Goal: Information Seeking & Learning: Check status

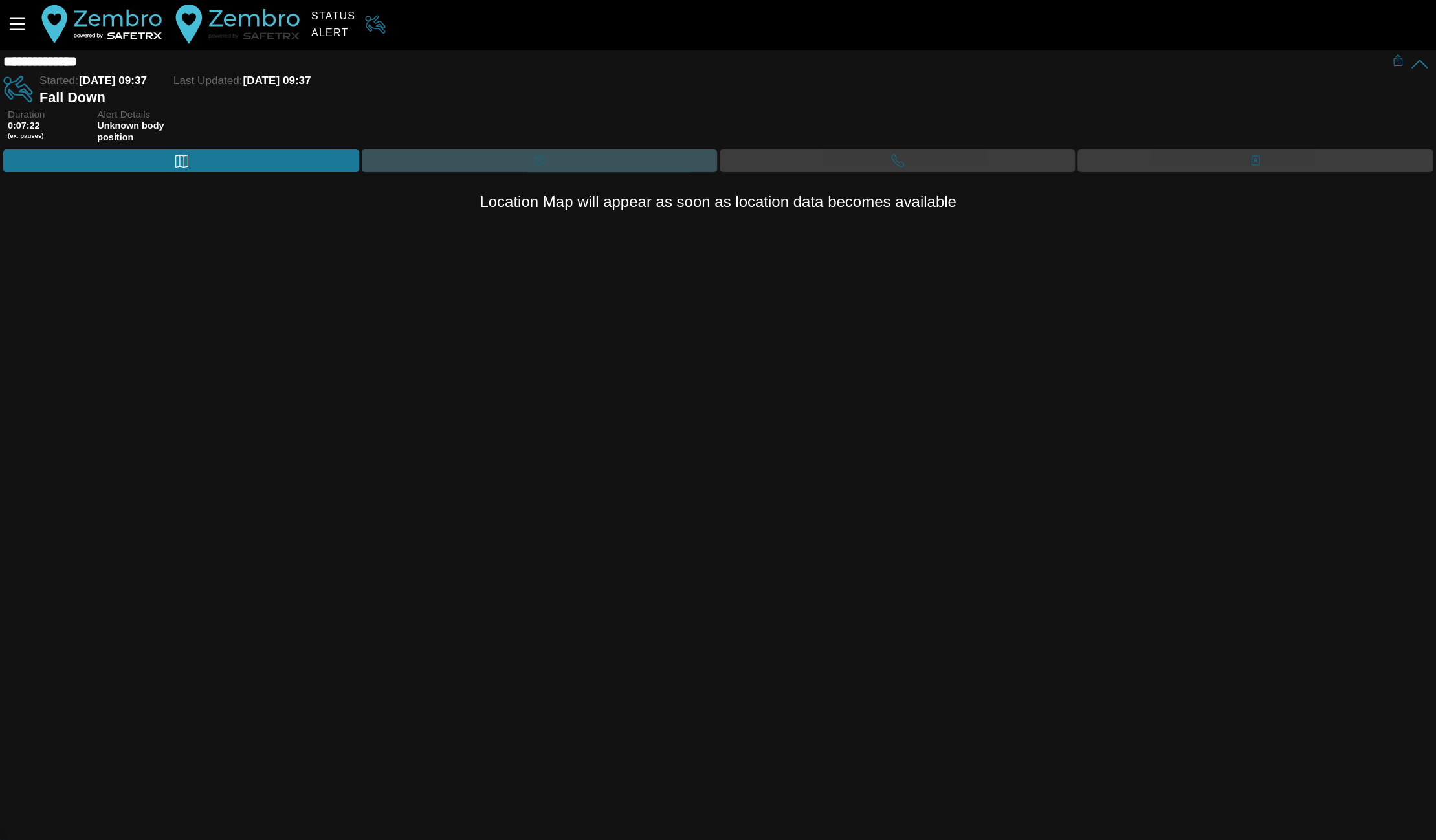
click at [547, 155] on div "Timeline" at bounding box center [539, 161] width 26 height 20
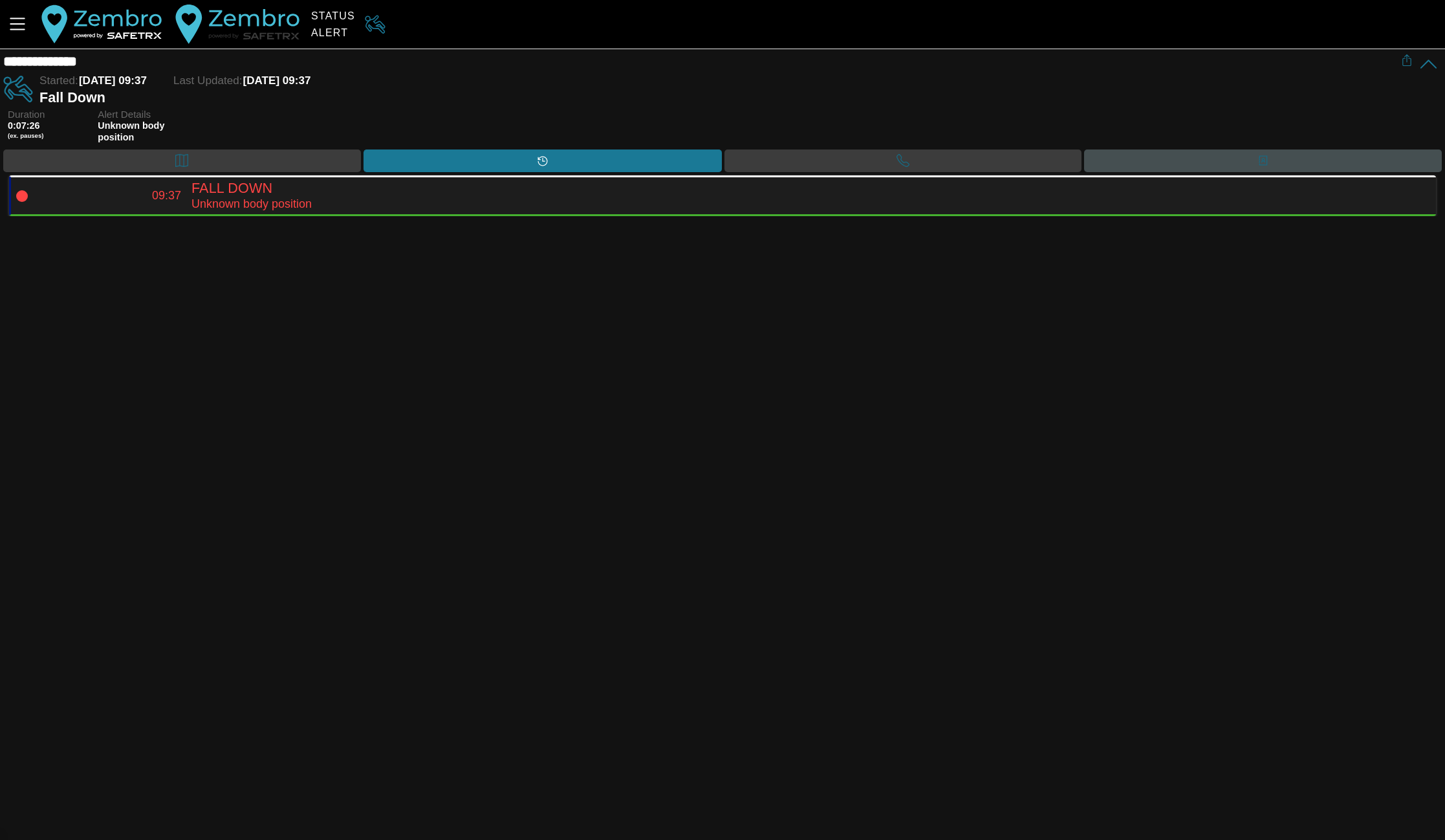
click at [1201, 164] on div "Contacts" at bounding box center [1263, 160] width 358 height 22
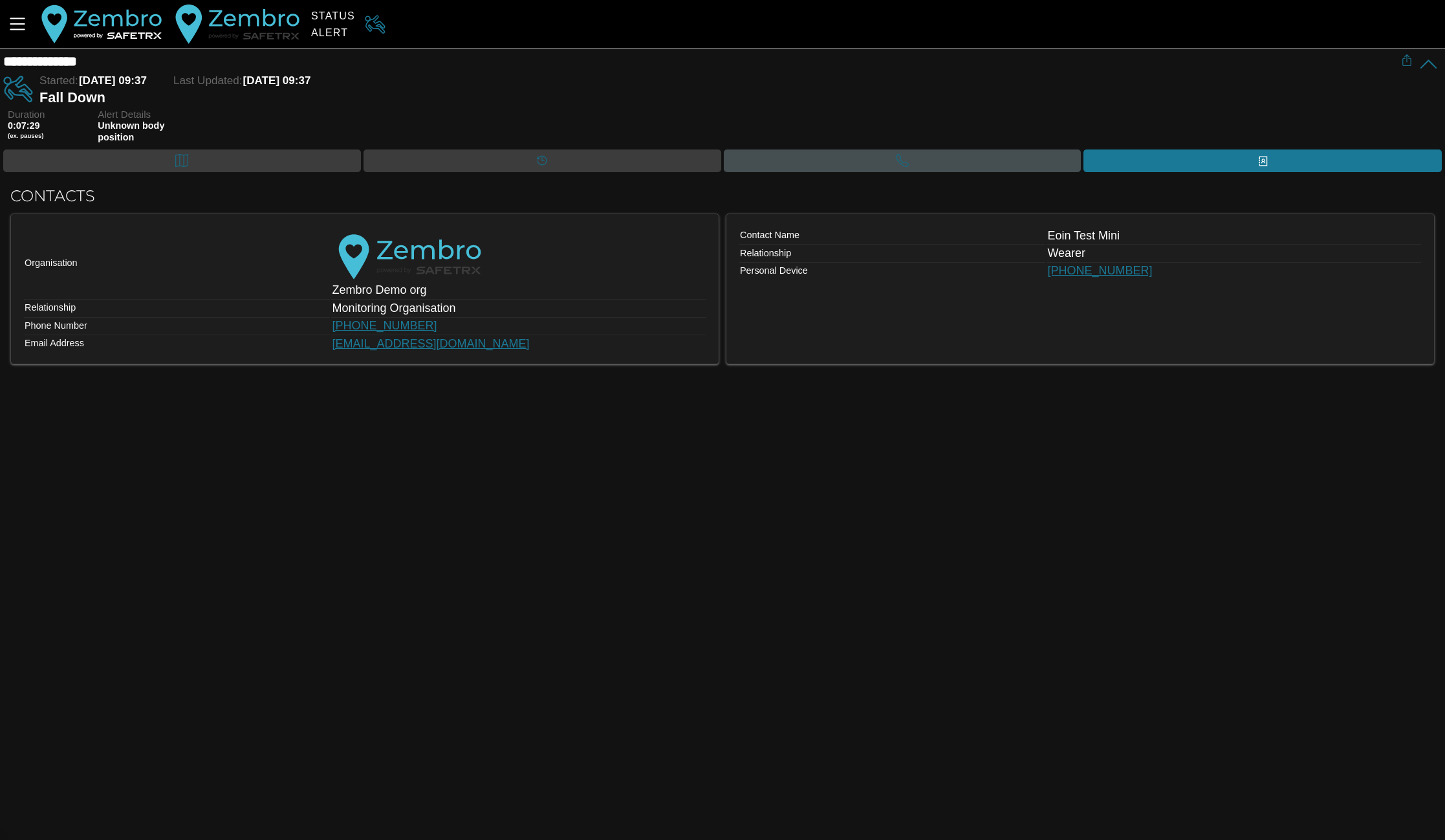
click at [997, 157] on div "Call" at bounding box center [903, 160] width 358 height 22
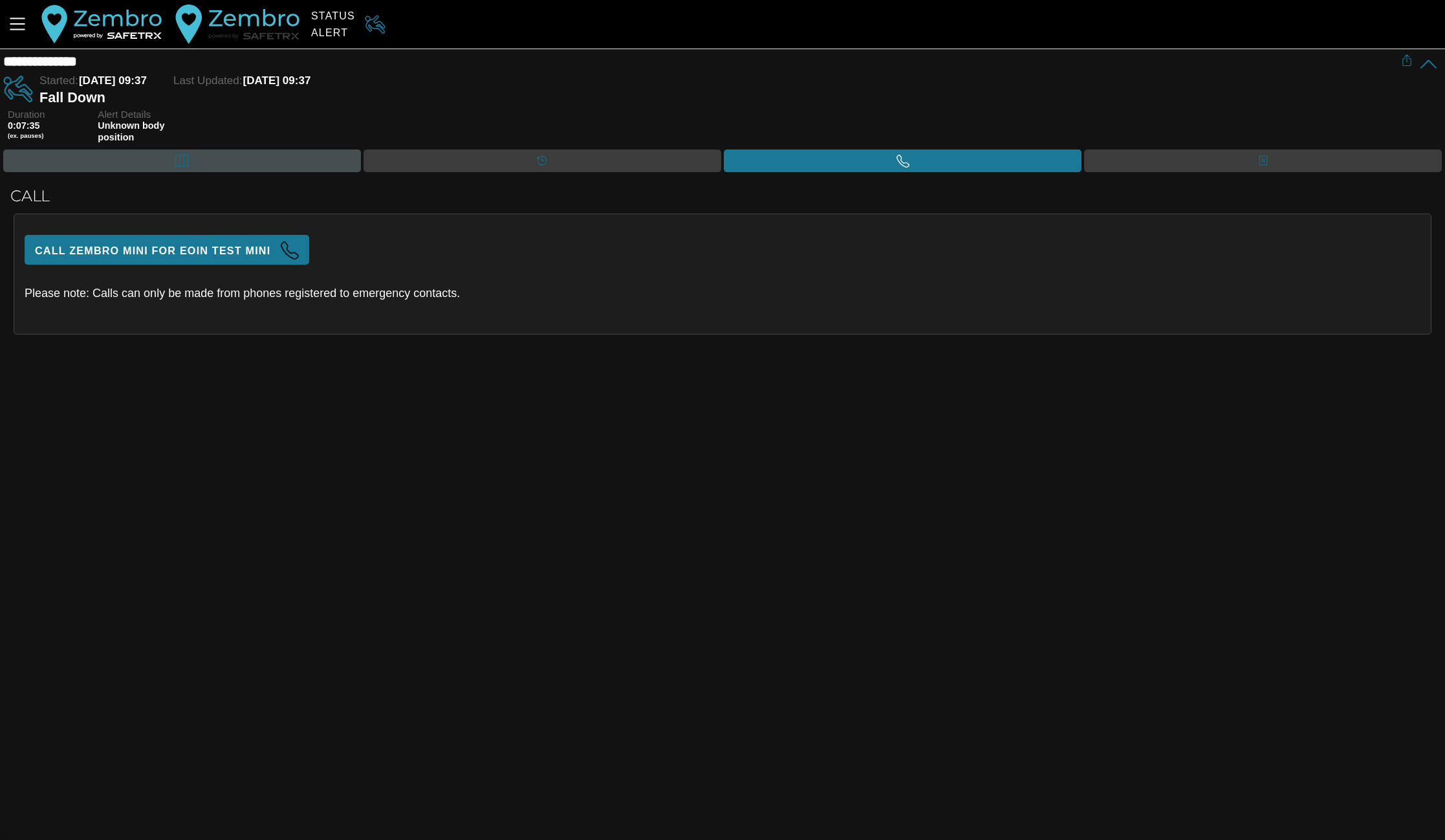
click at [268, 161] on div "Map" at bounding box center [182, 160] width 358 height 22
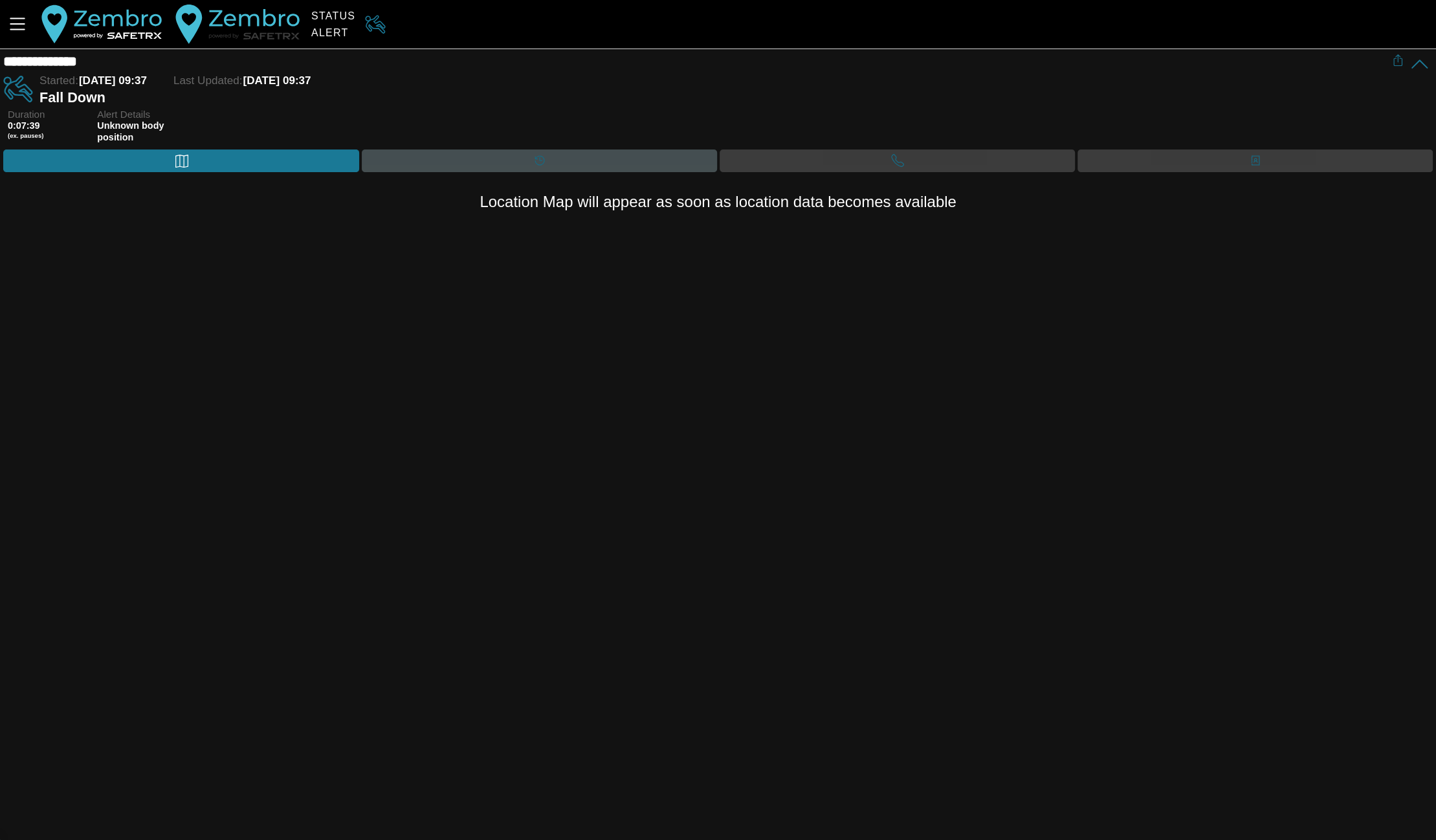
click at [465, 164] on div "Timeline" at bounding box center [539, 160] width 355 height 22
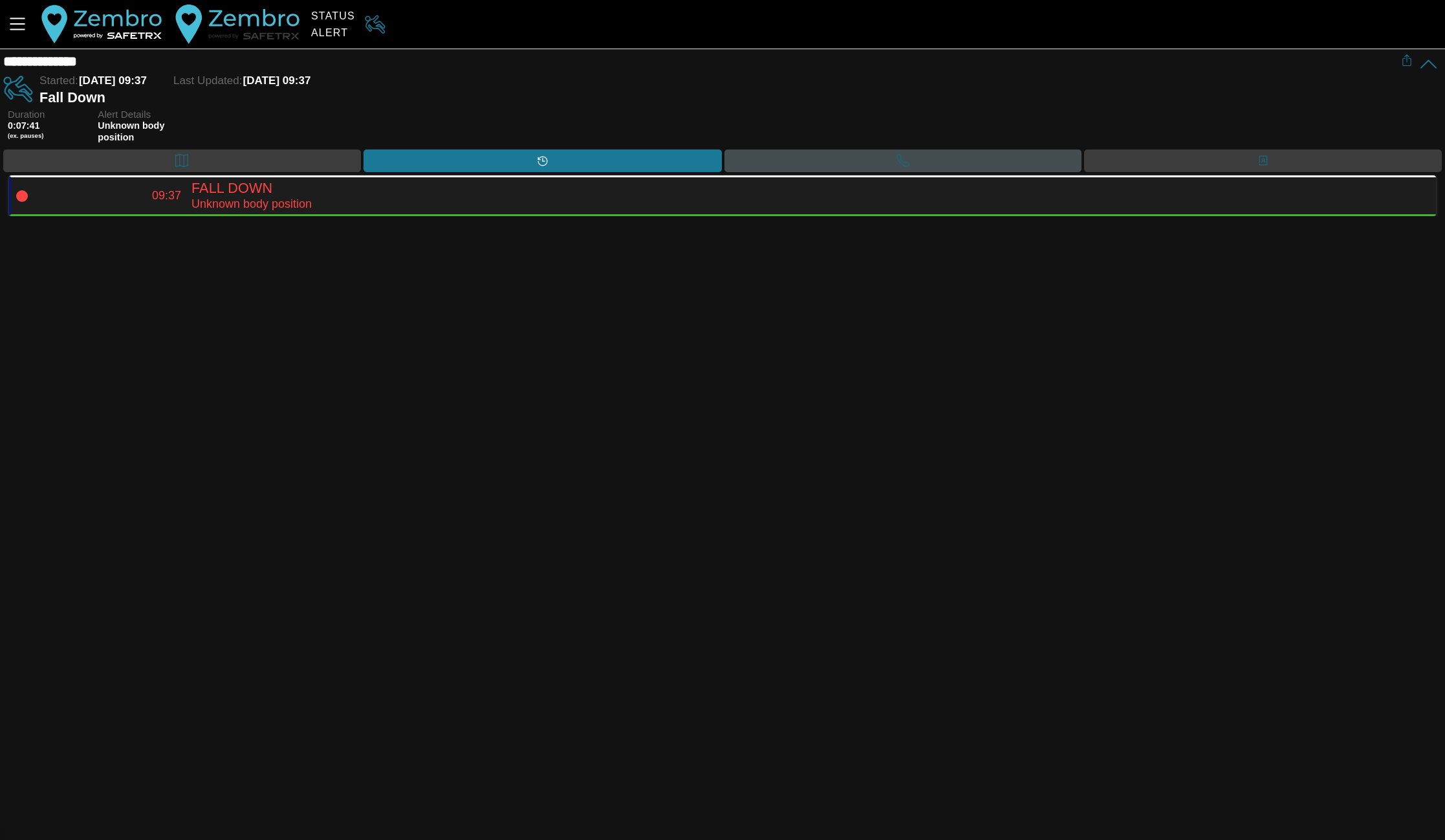
click at [838, 158] on div "Call" at bounding box center [903, 160] width 358 height 22
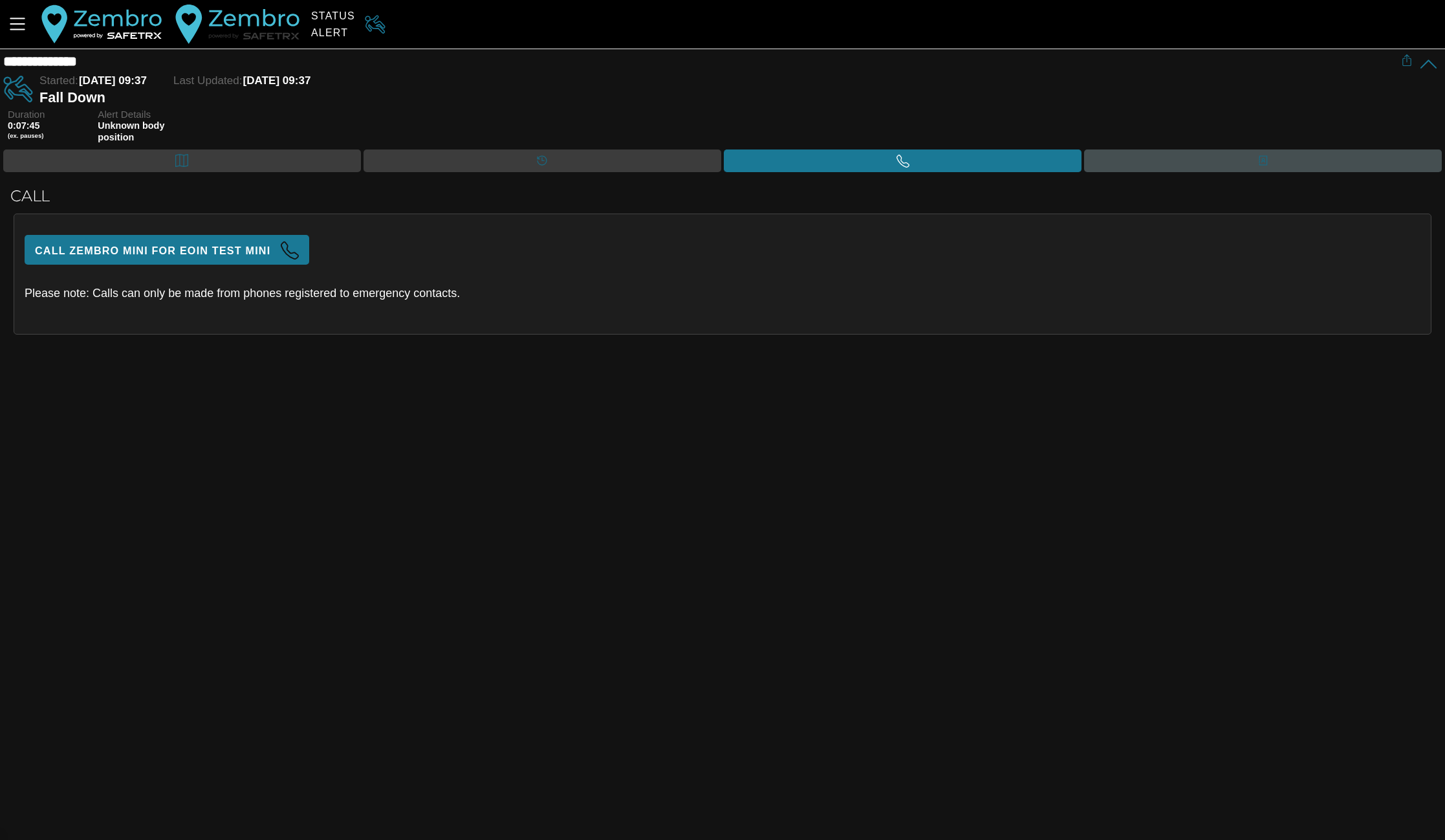
click at [1136, 156] on div "Contacts" at bounding box center [1263, 160] width 358 height 22
